Goal: Task Accomplishment & Management: Use online tool/utility

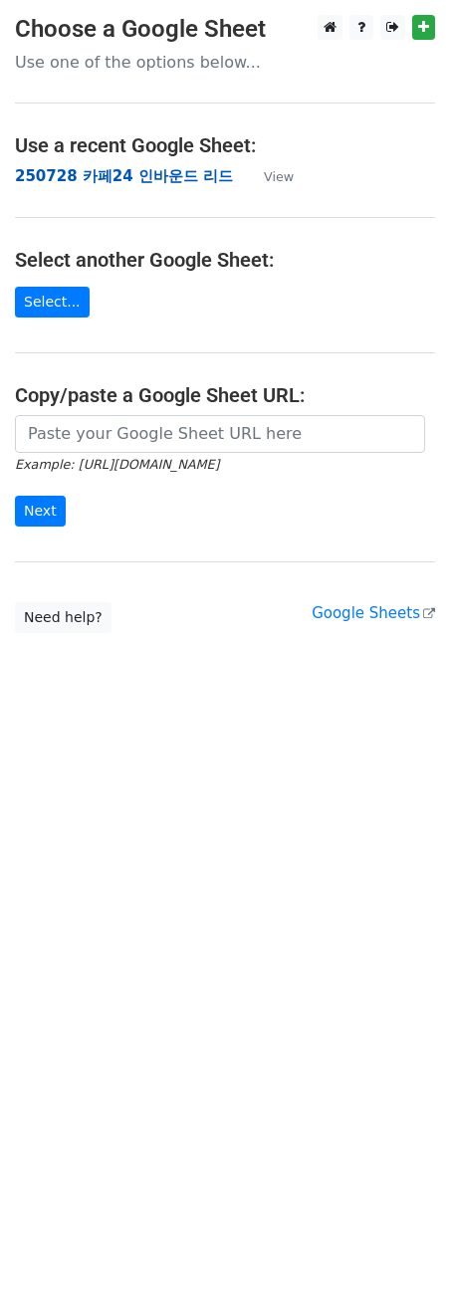
click at [101, 179] on strong "250728 카페24 인바운드 리드" at bounding box center [124, 176] width 218 height 18
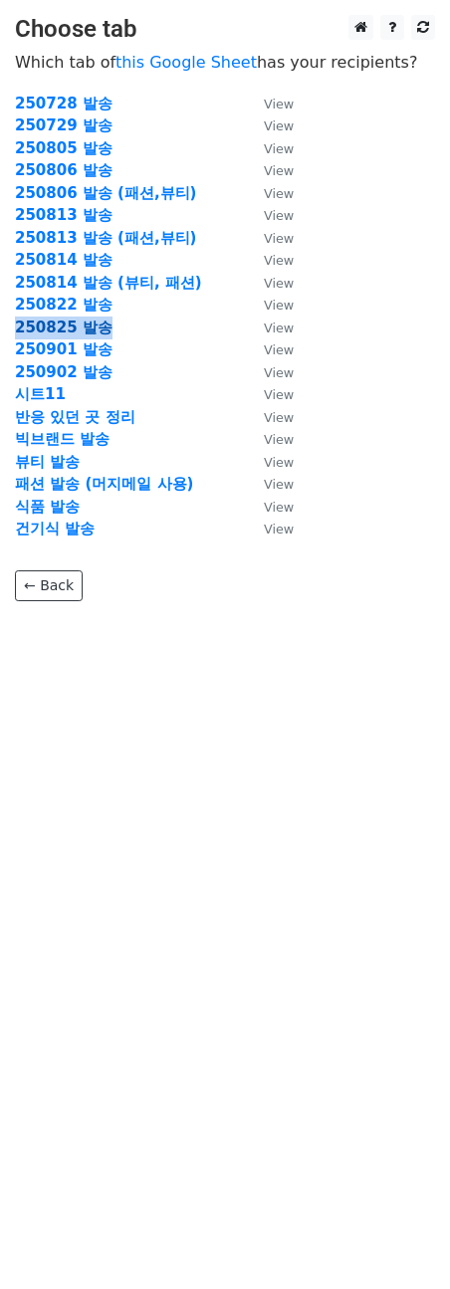
click at [98, 330] on strong "250825 발송" at bounding box center [64, 328] width 98 height 18
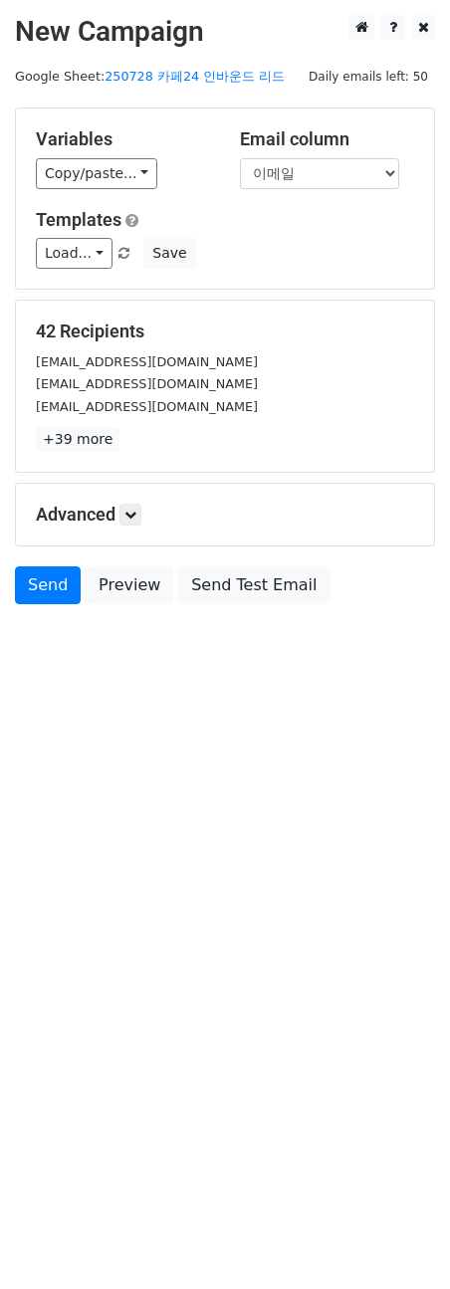
click at [146, 755] on html "New Campaign Daily emails left: 50 Google Sheet: 250728 카페24 인바운드 리드 Variables …" at bounding box center [225, 644] width 450 height 1289
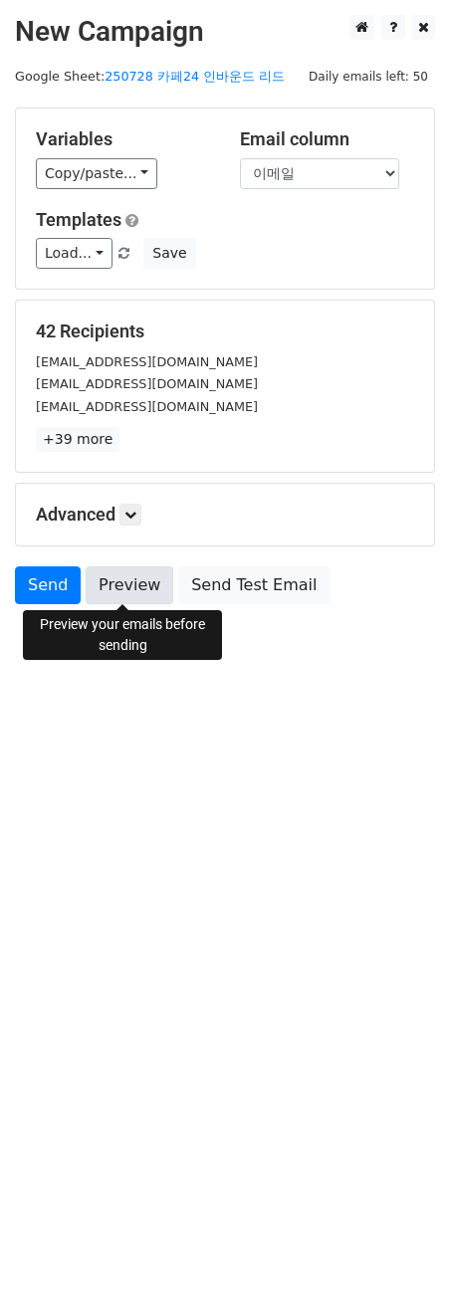
click at [115, 582] on link "Preview" at bounding box center [130, 586] width 88 height 38
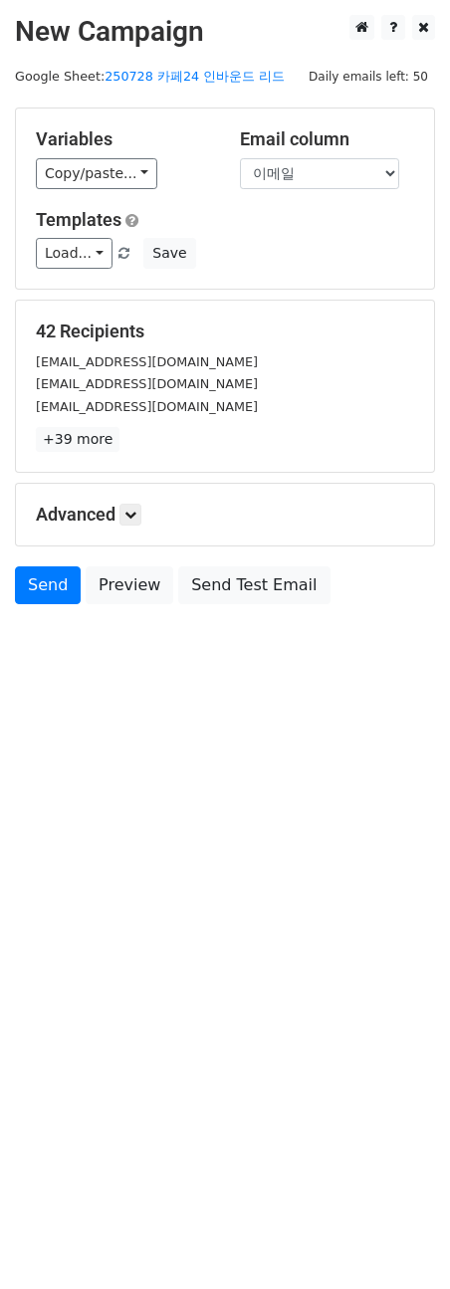
click at [103, 767] on html "New Campaign Daily emails left: 50 Google Sheet: 250728 카페24 인바운드 리드 Variables …" at bounding box center [225, 644] width 450 height 1289
click at [130, 595] on link "Preview" at bounding box center [130, 586] width 88 height 38
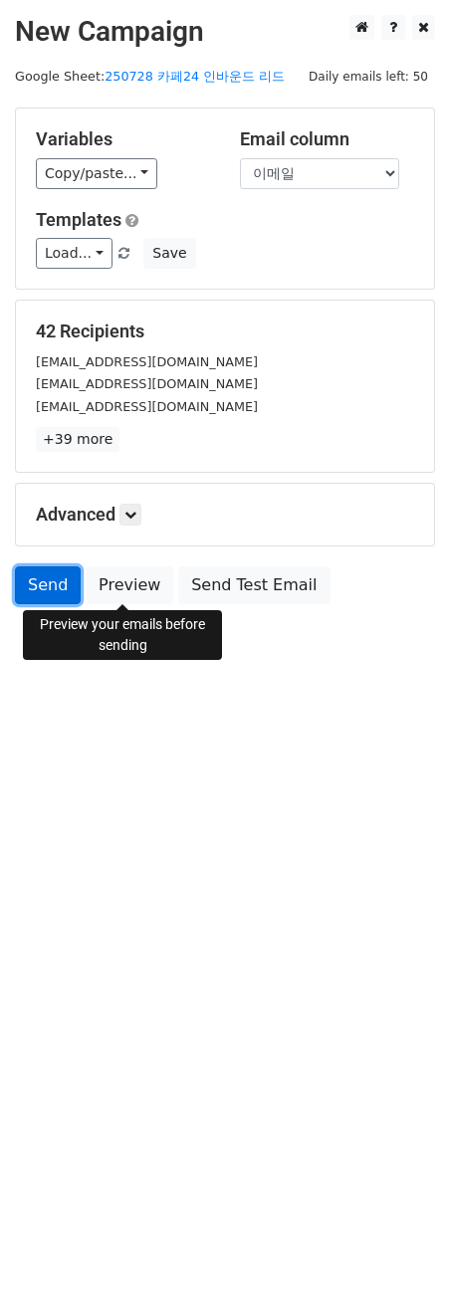
click at [59, 599] on link "Send" at bounding box center [48, 586] width 66 height 38
